Goal: Find specific page/section: Find specific page/section

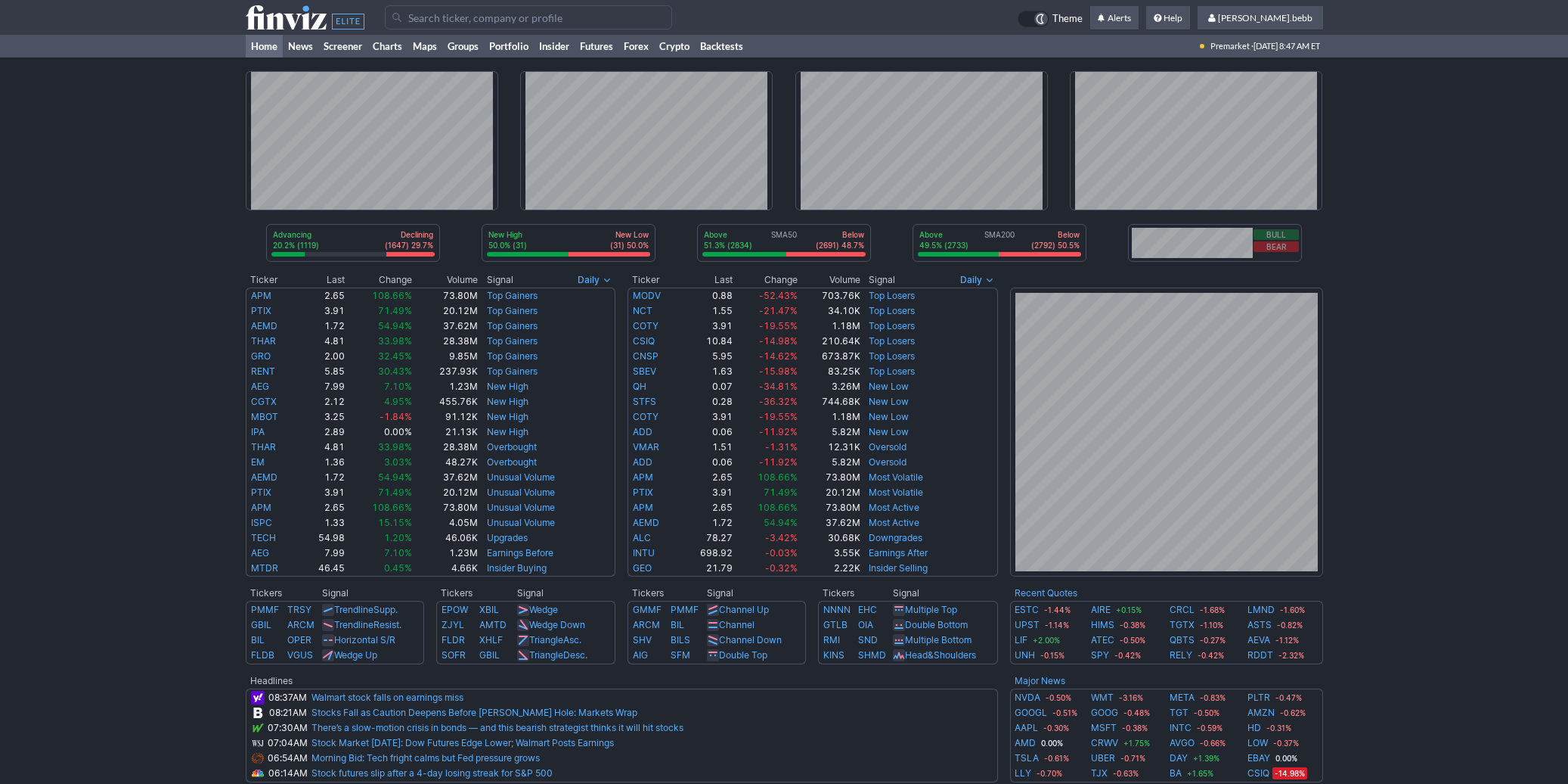
click at [265, 25] on icon at bounding box center [305, 18] width 119 height 24
click at [297, 23] on icon at bounding box center [305, 18] width 119 height 24
